Goal: Transaction & Acquisition: Obtain resource

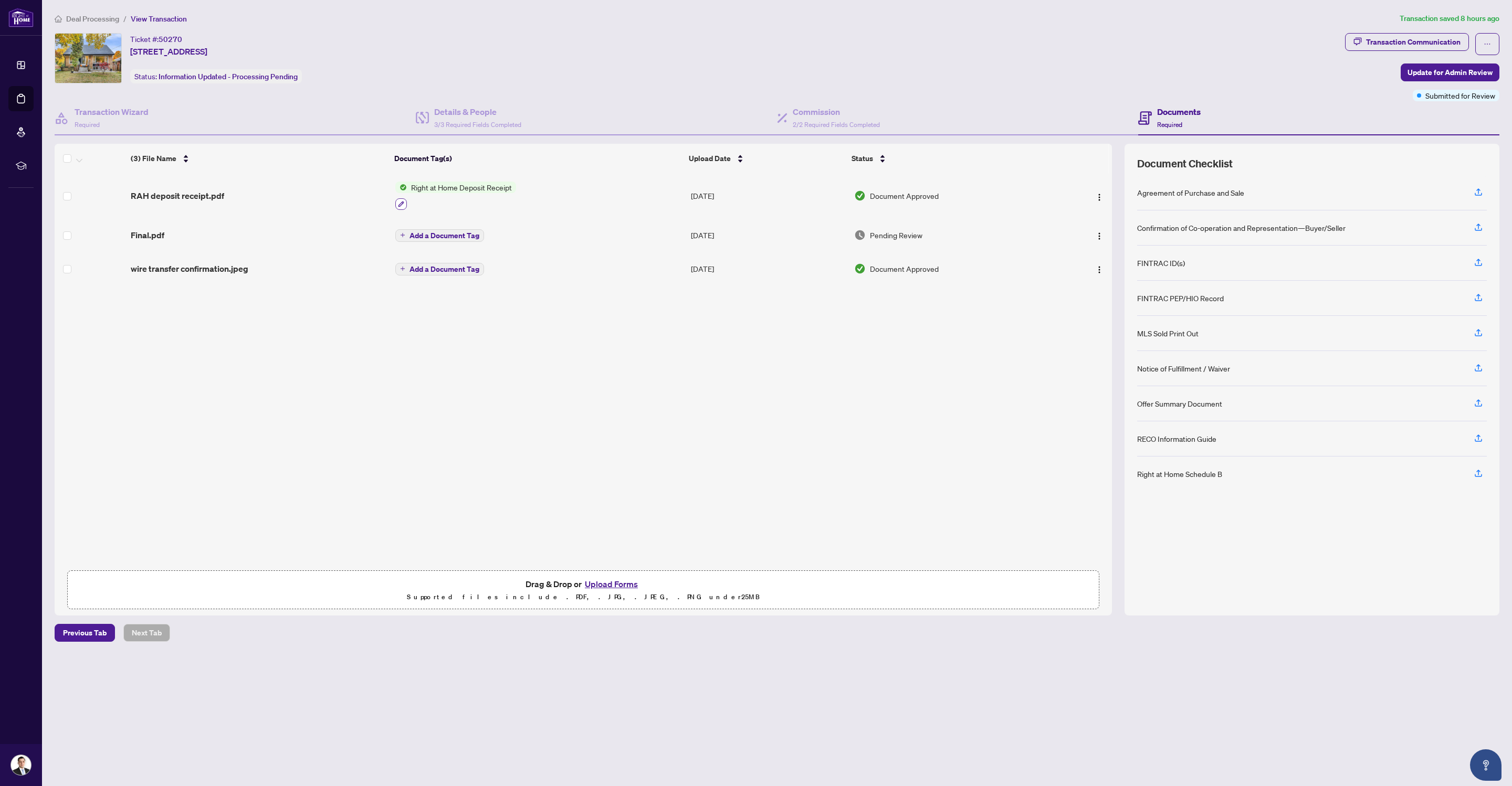
click at [399, 201] on icon "button" at bounding box center [401, 204] width 7 height 7
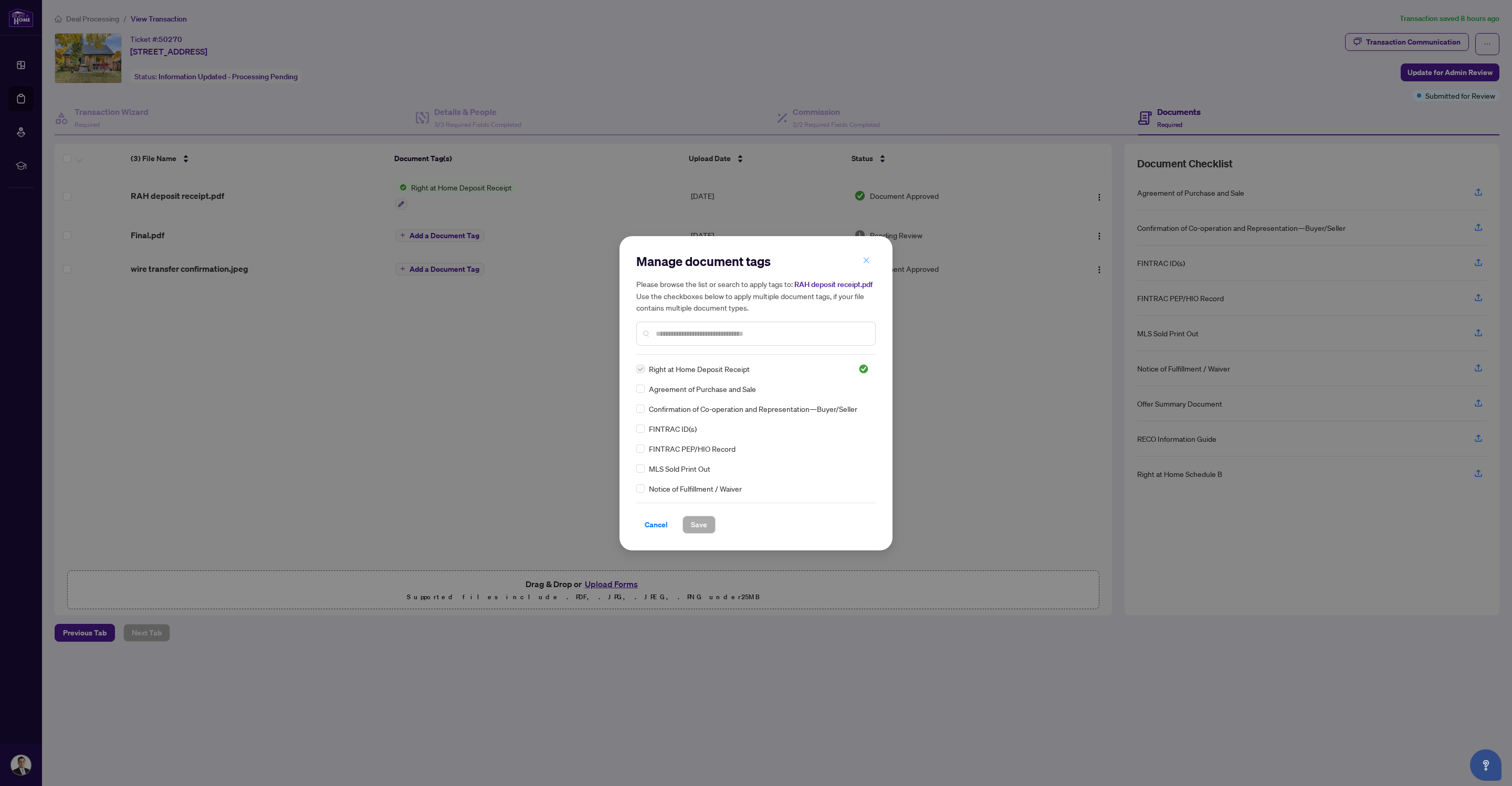
click at [866, 263] on icon "close" at bounding box center [866, 260] width 7 height 7
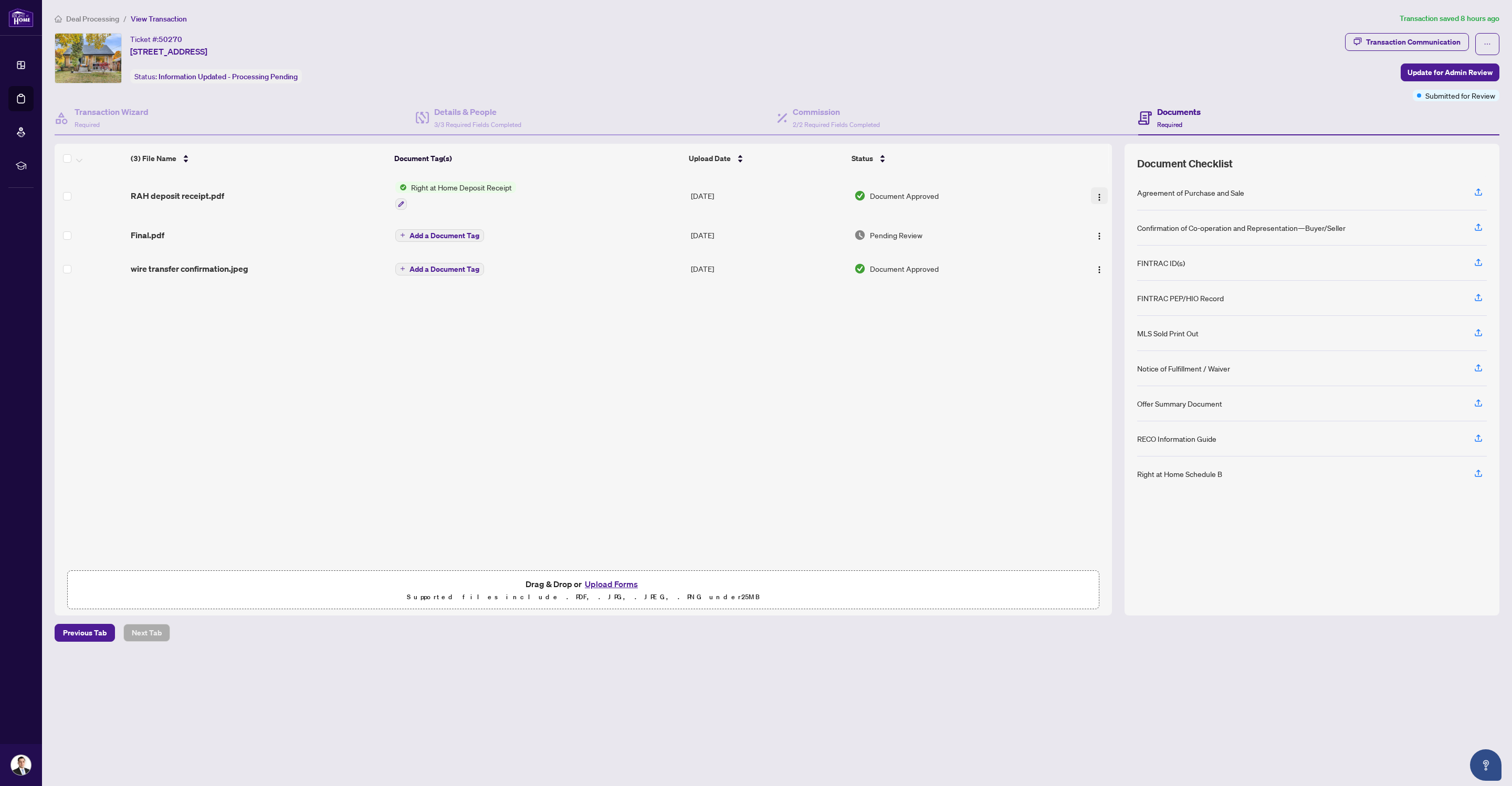
click at [1096, 197] on img "button" at bounding box center [1099, 197] width 9 height 9
click at [1102, 211] on span "View Document" at bounding box center [1147, 215] width 100 height 11
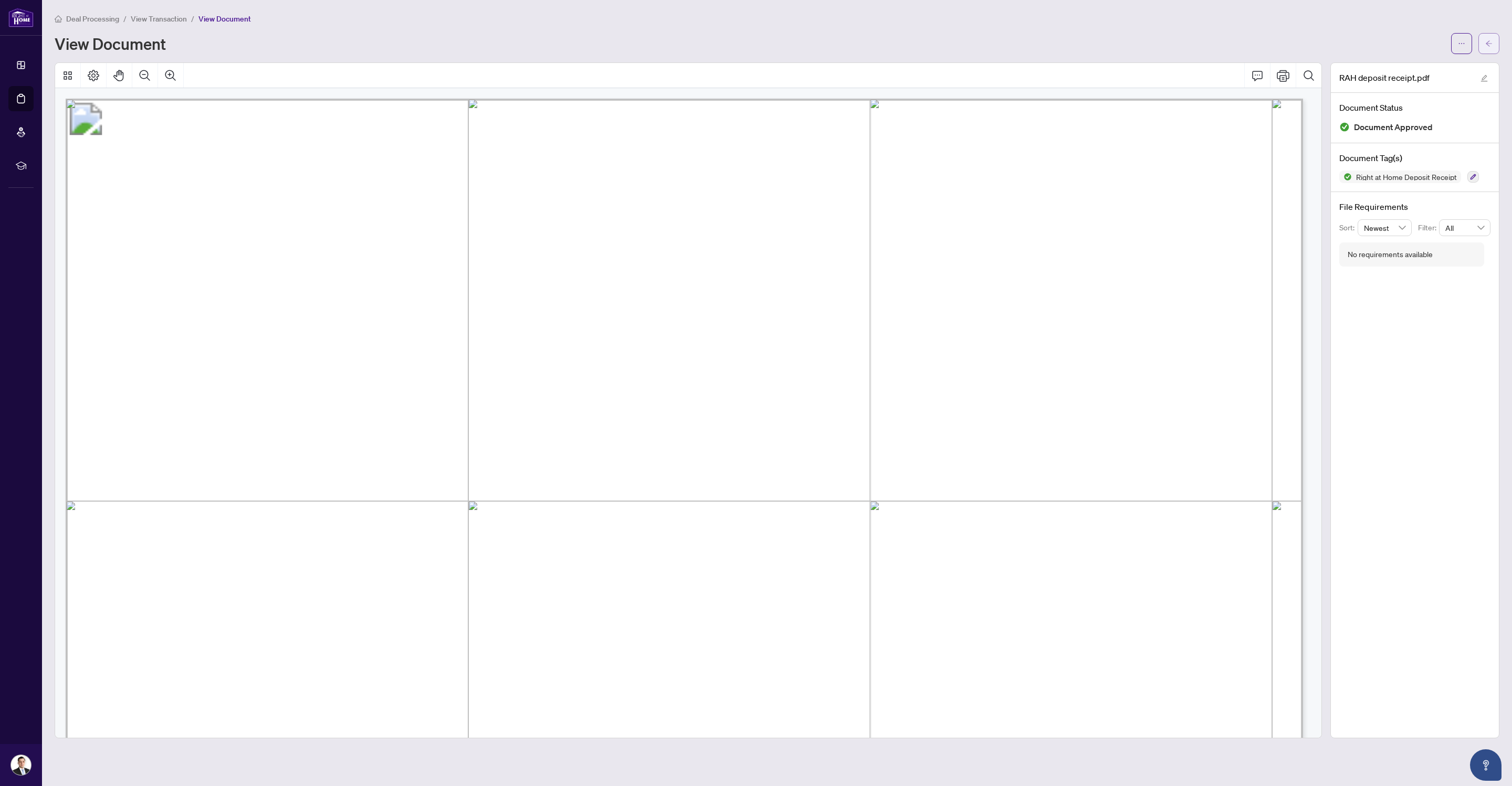
click at [1486, 47] on span "button" at bounding box center [1488, 43] width 7 height 17
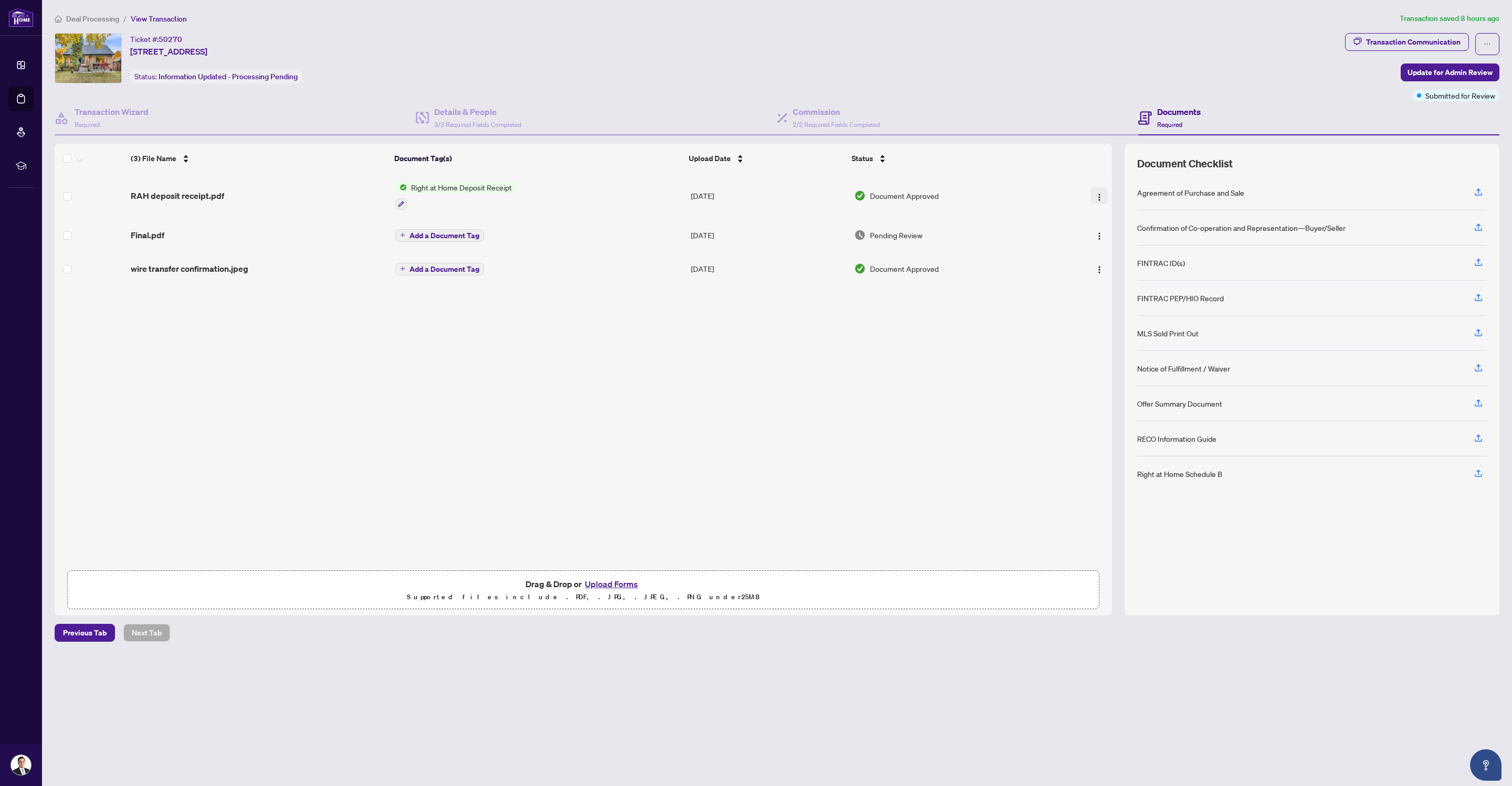
click at [1096, 190] on span "button" at bounding box center [1099, 196] width 9 height 11
click at [1125, 252] on span "Download" at bounding box center [1147, 248] width 100 height 11
